Goal: Transaction & Acquisition: Purchase product/service

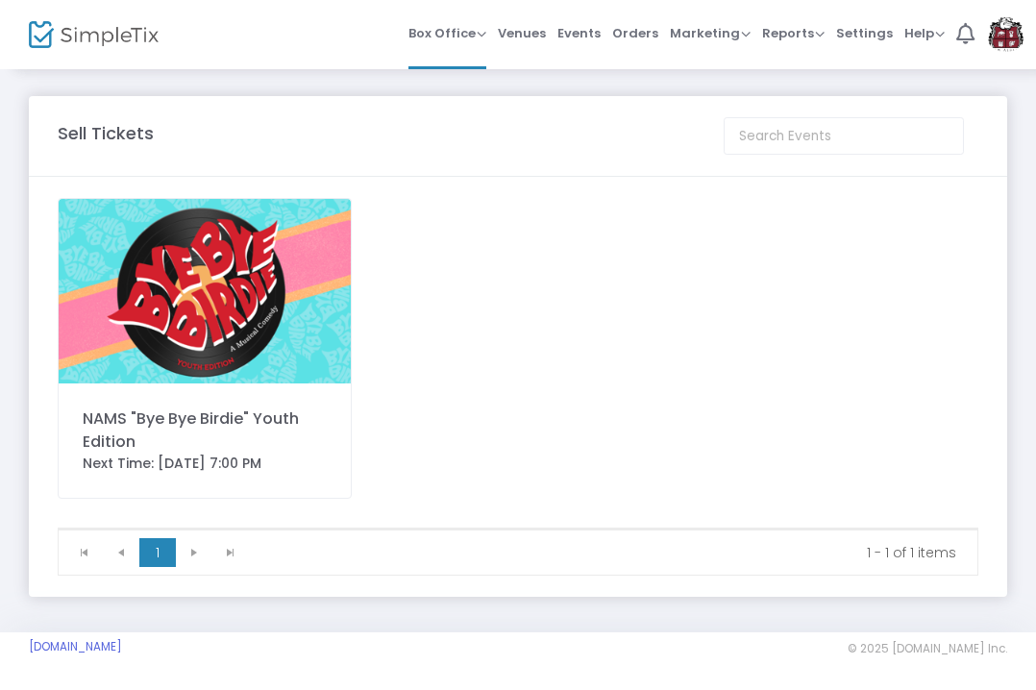
click at [202, 413] on div "NAMS "Bye Bye Birdie" Youth Edition" at bounding box center [205, 430] width 244 height 46
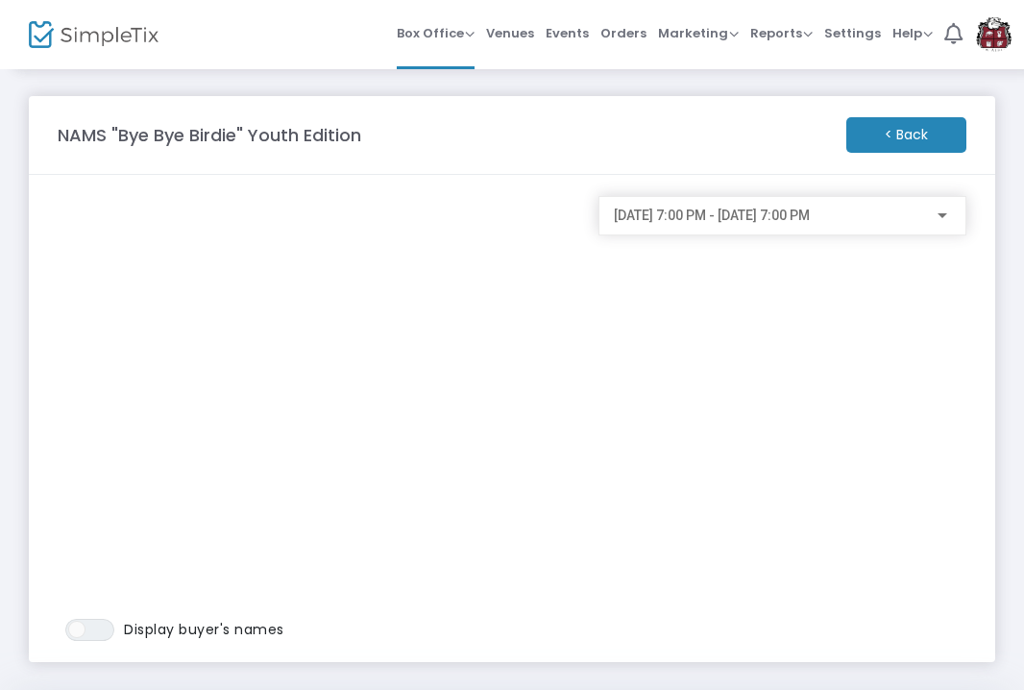
click at [662, 220] on span "10/2/2025 @ 7:00 PM - 10/2/2025 @ 7:00 PM" at bounding box center [712, 215] width 196 height 15
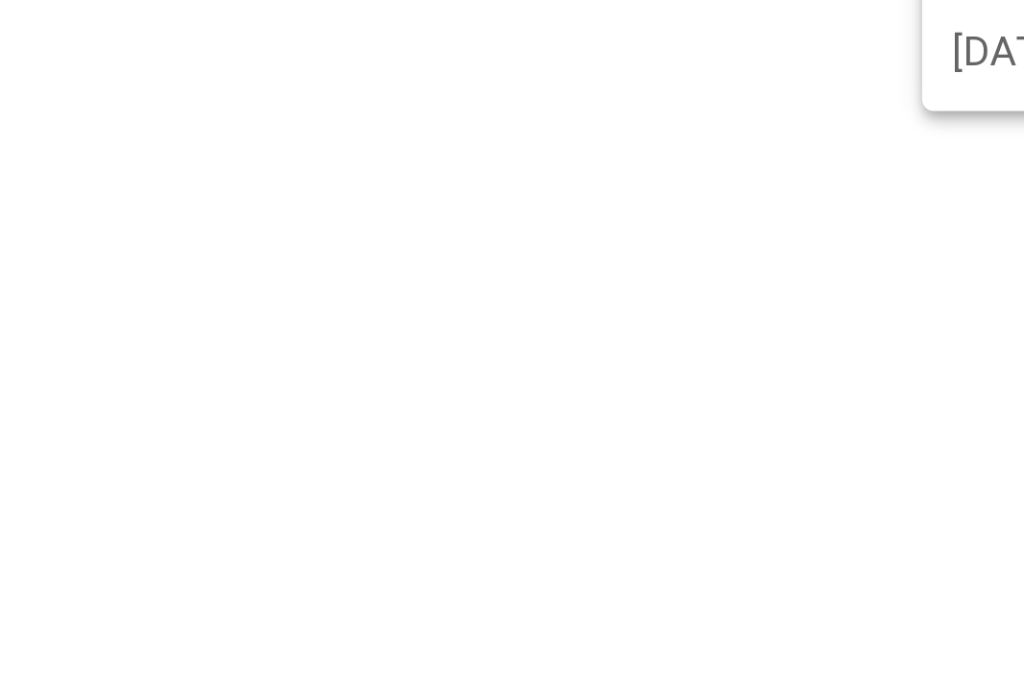
click at [434, 430] on div at bounding box center [512, 345] width 1024 height 690
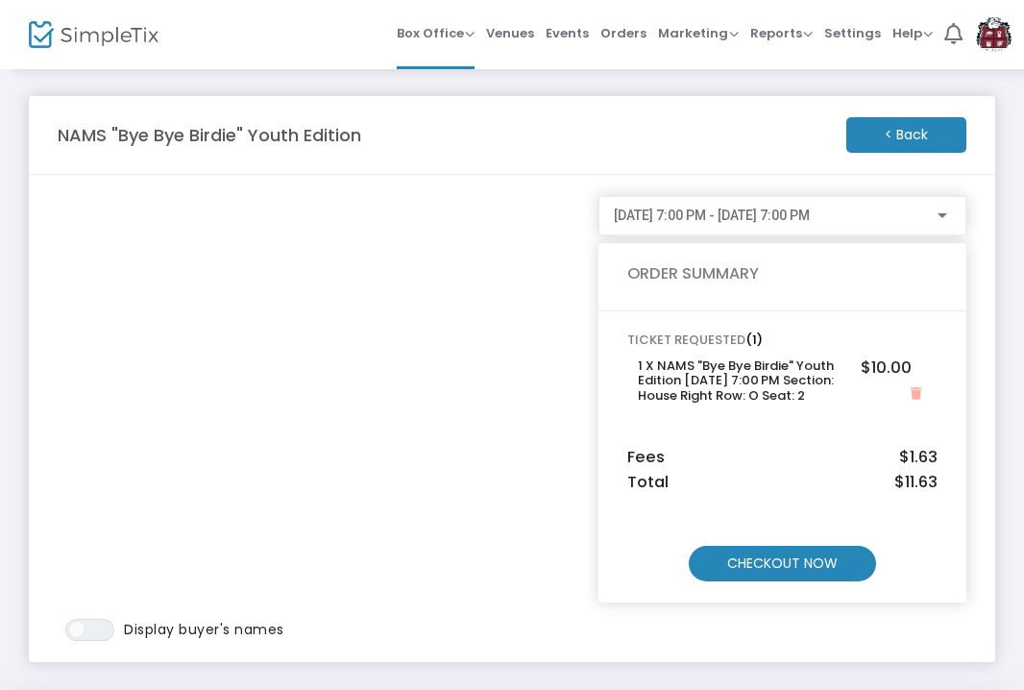
click at [812, 578] on m-button "CHECKOUT NOW" at bounding box center [782, 564] width 187 height 36
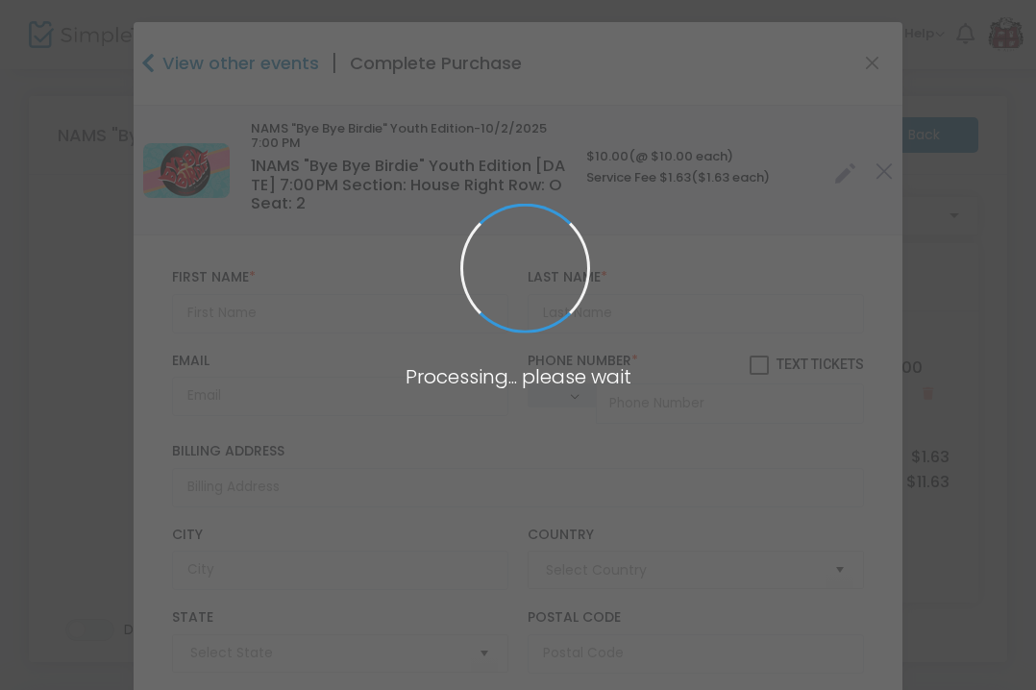
type input "United States"
type input "Mississippi"
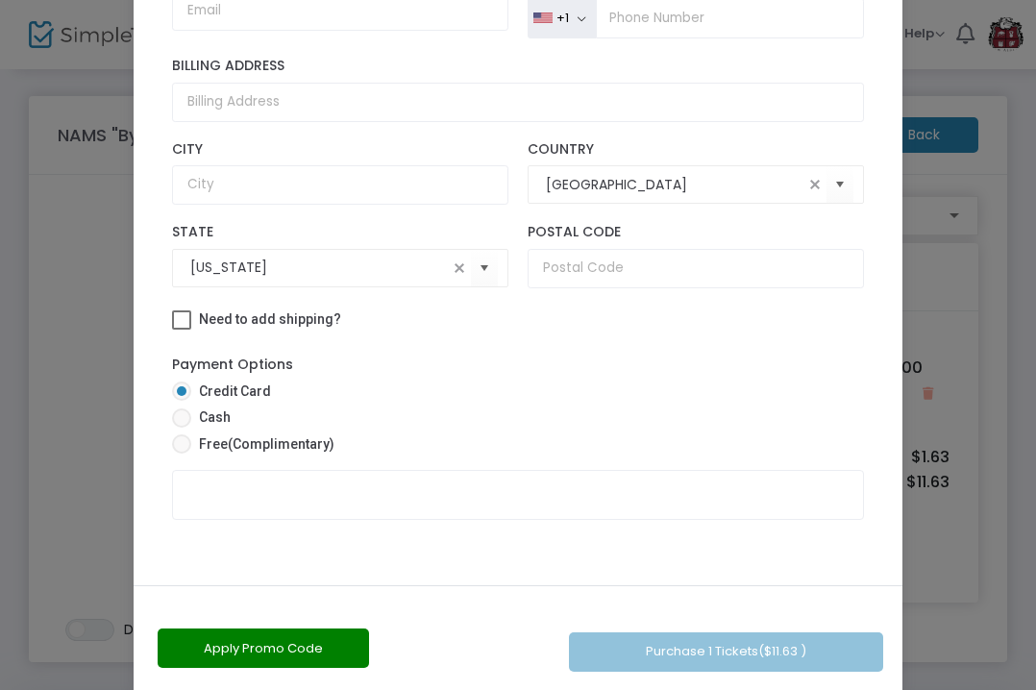
scroll to position [214, 0]
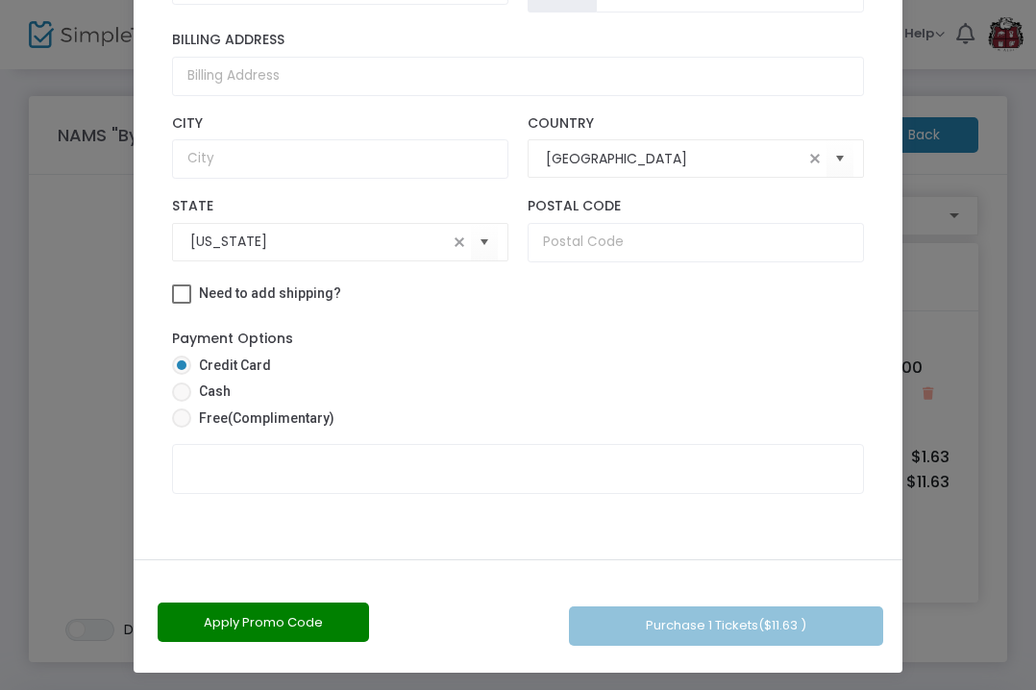
click at [177, 393] on span at bounding box center [181, 391] width 19 height 19
click at [181, 402] on input "Cash" at bounding box center [181, 402] width 1 height 1
radio input "true"
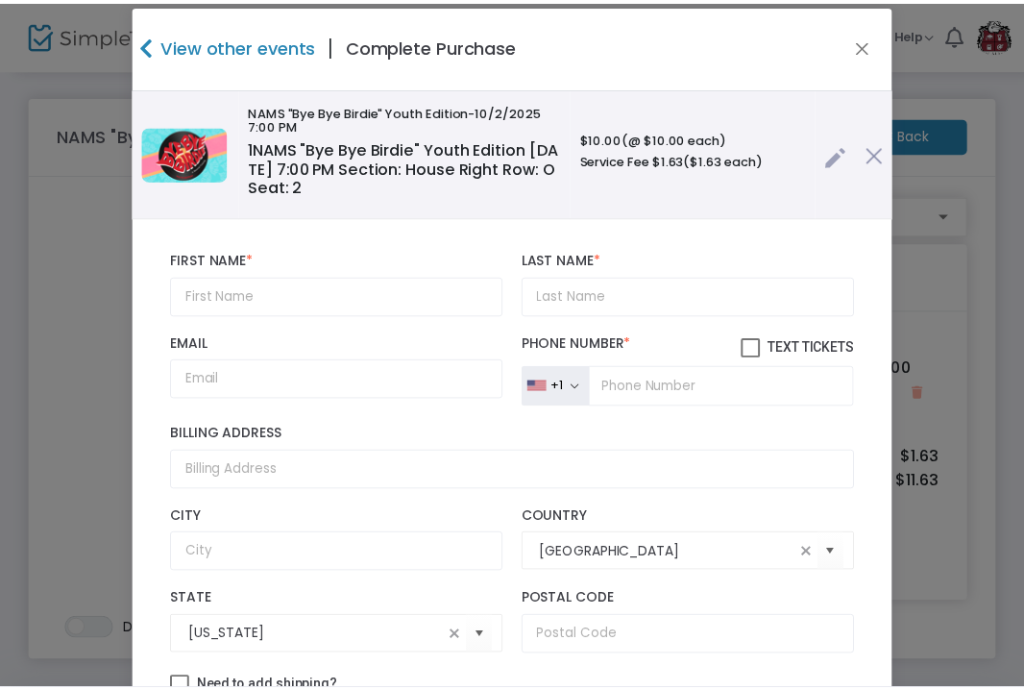
scroll to position [13, 0]
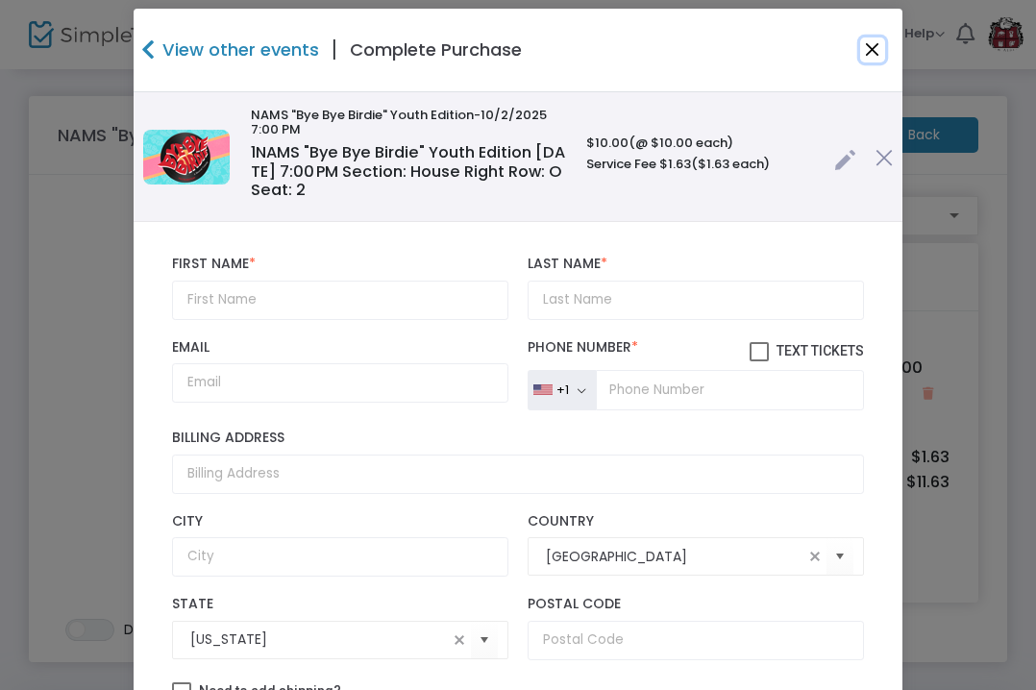
click at [868, 51] on button "Close" at bounding box center [872, 49] width 25 height 25
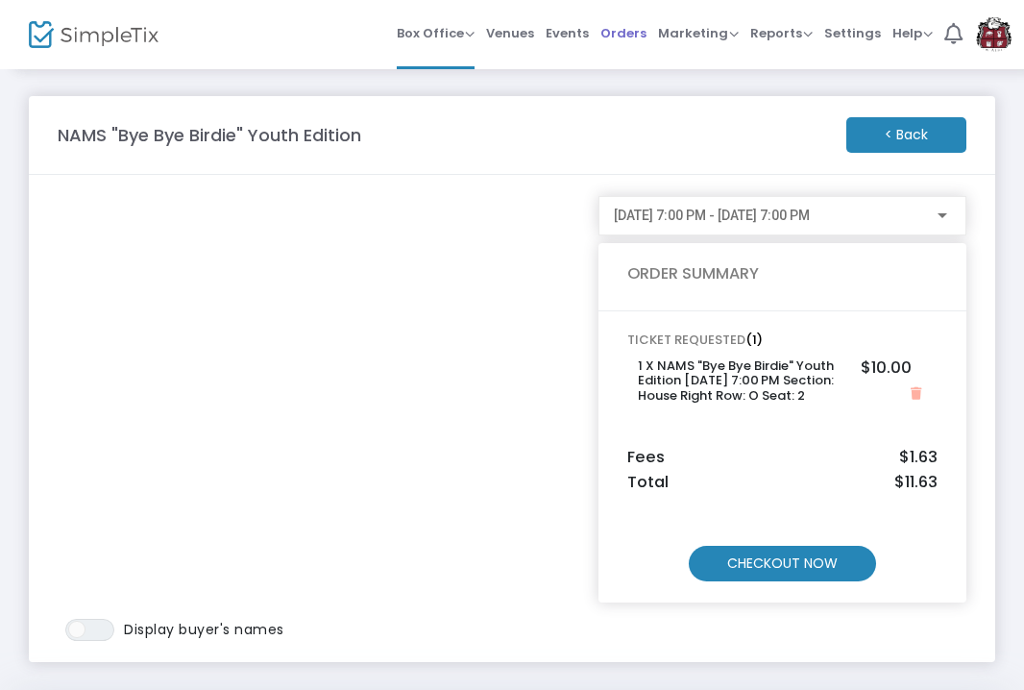
click at [624, 36] on span "Orders" at bounding box center [624, 33] width 46 height 49
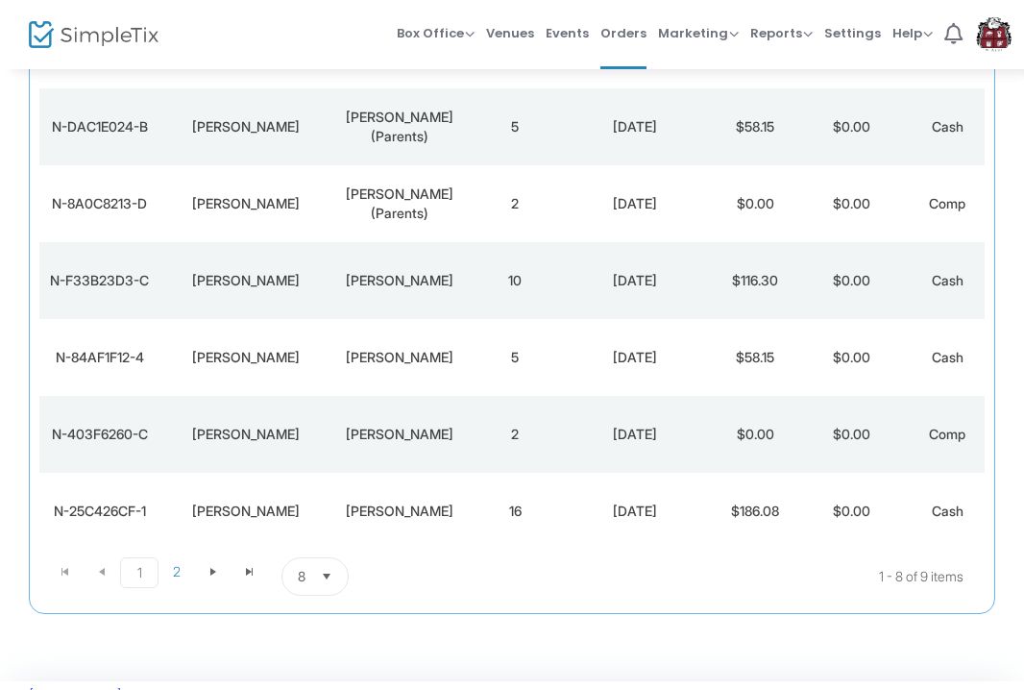
scroll to position [430, 0]
